Goal: Find specific page/section: Find specific page/section

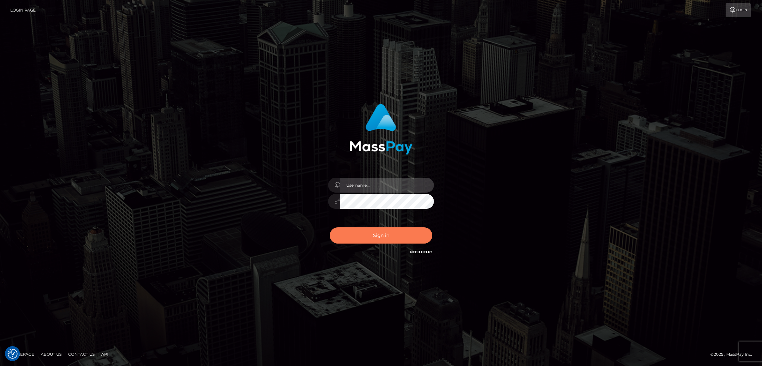
type input "[DOMAIN_NAME]"
click at [398, 237] on button "Sign in" at bounding box center [381, 235] width 102 height 16
type input "[DOMAIN_NAME]"
click at [398, 236] on button "Sign in" at bounding box center [381, 235] width 102 height 16
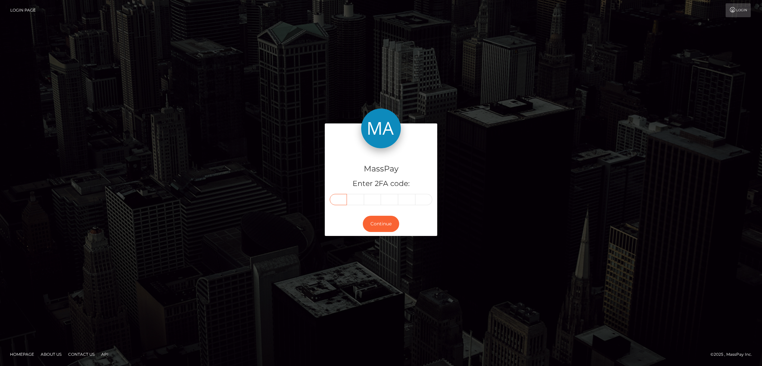
click at [340, 200] on input "text" at bounding box center [338, 199] width 17 height 11
paste input "8"
type input "8"
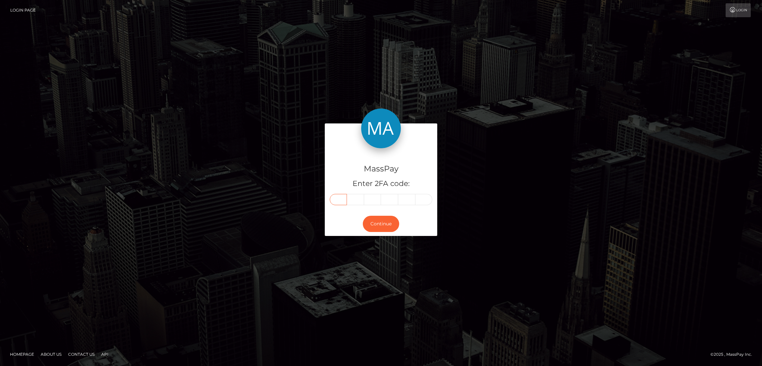
type input "4"
type input "1"
type input "8"
click at [383, 221] on button "Continue" at bounding box center [381, 224] width 36 height 16
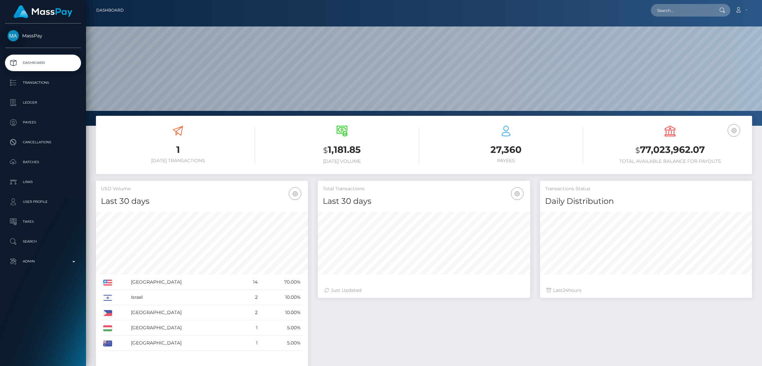
scroll to position [117, 212]
click at [667, 15] on input "text" at bounding box center [682, 10] width 62 height 13
paste input "sweetbabeangel@icloud.com"
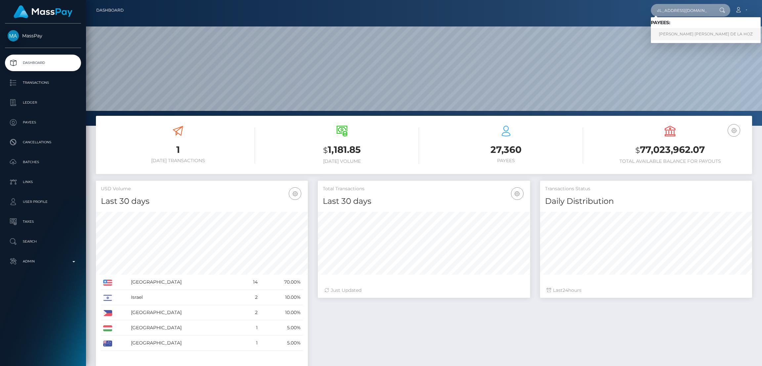
type input "sweetbabeangel@icloud.com"
click at [669, 36] on link "CARMEN SOFIA GARCIA DE LA HOZ" at bounding box center [706, 34] width 110 height 12
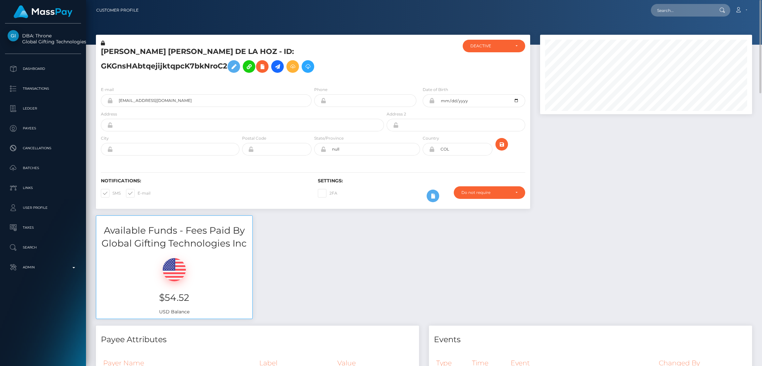
click at [126, 50] on h5 "[PERSON_NAME] [PERSON_NAME] DE LA HOZ - ID: GKGnsHAbtqejijktqpcK7bkNroC2" at bounding box center [240, 61] width 279 height 29
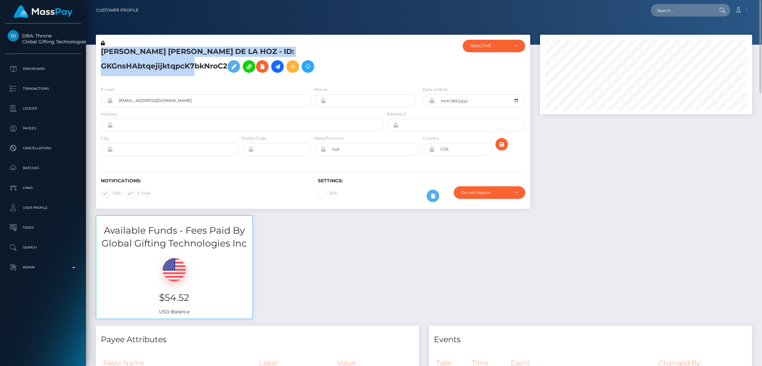
click at [126, 50] on h5 "[PERSON_NAME] [PERSON_NAME] DE LA HOZ - ID: GKGnsHAbtqejijktqpcK7bkNroC2" at bounding box center [240, 61] width 279 height 29
copy h5 "[PERSON_NAME] [PERSON_NAME] DE LA HOZ - ID: GKGnsHAbtqejijktqpcK7bkNroC2"
